Goal: Transaction & Acquisition: Book appointment/travel/reservation

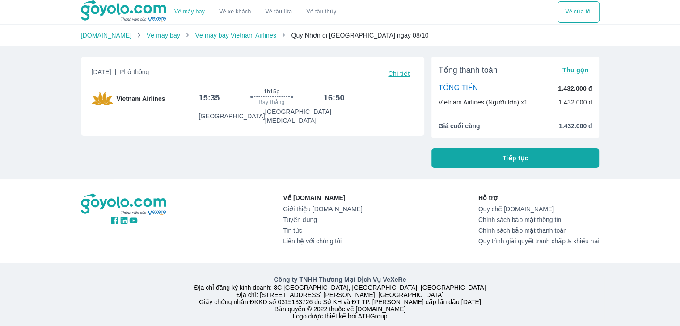
click at [512, 158] on span "Tiếp tục" at bounding box center [515, 158] width 26 height 9
click at [497, 156] on button "Tiếp tục" at bounding box center [515, 158] width 168 height 20
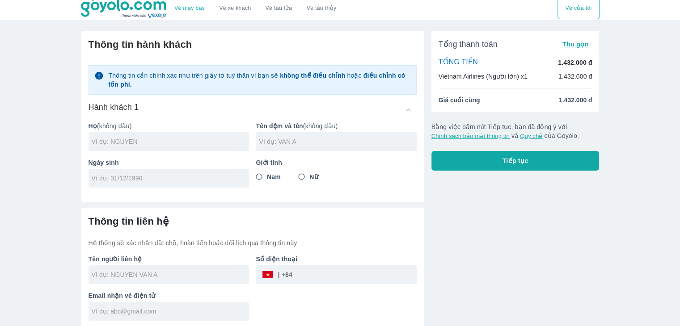
scroll to position [5, 0]
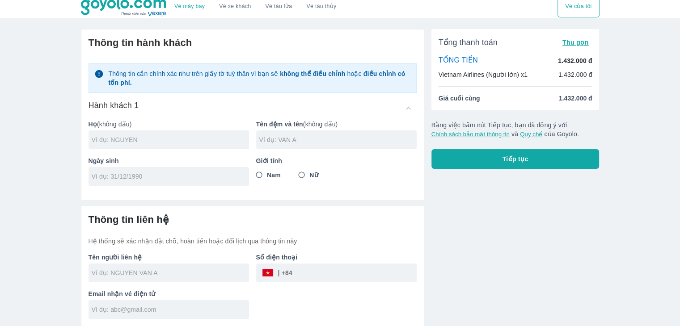
click at [179, 143] on input "text" at bounding box center [170, 139] width 157 height 9
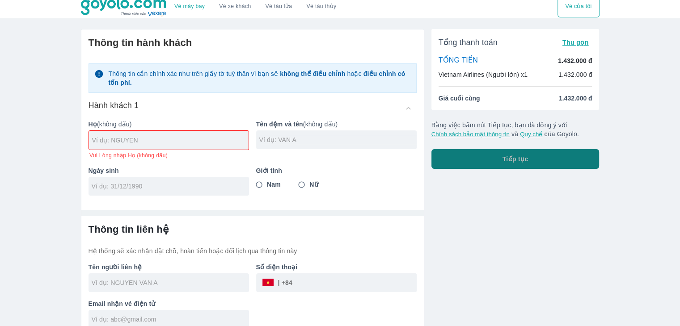
click at [473, 163] on button "Tiếp tục" at bounding box center [515, 159] width 168 height 20
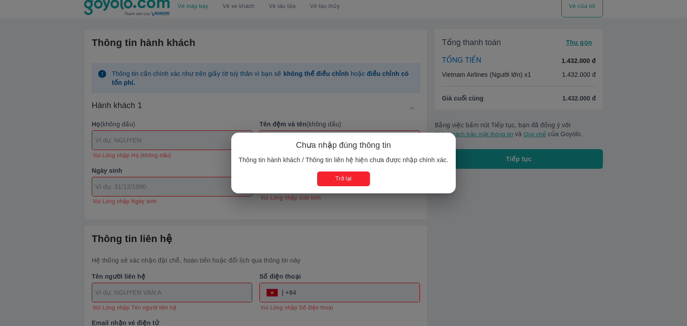
click at [348, 177] on button "Trở lại" at bounding box center [343, 179] width 52 height 15
